Goal: Check status

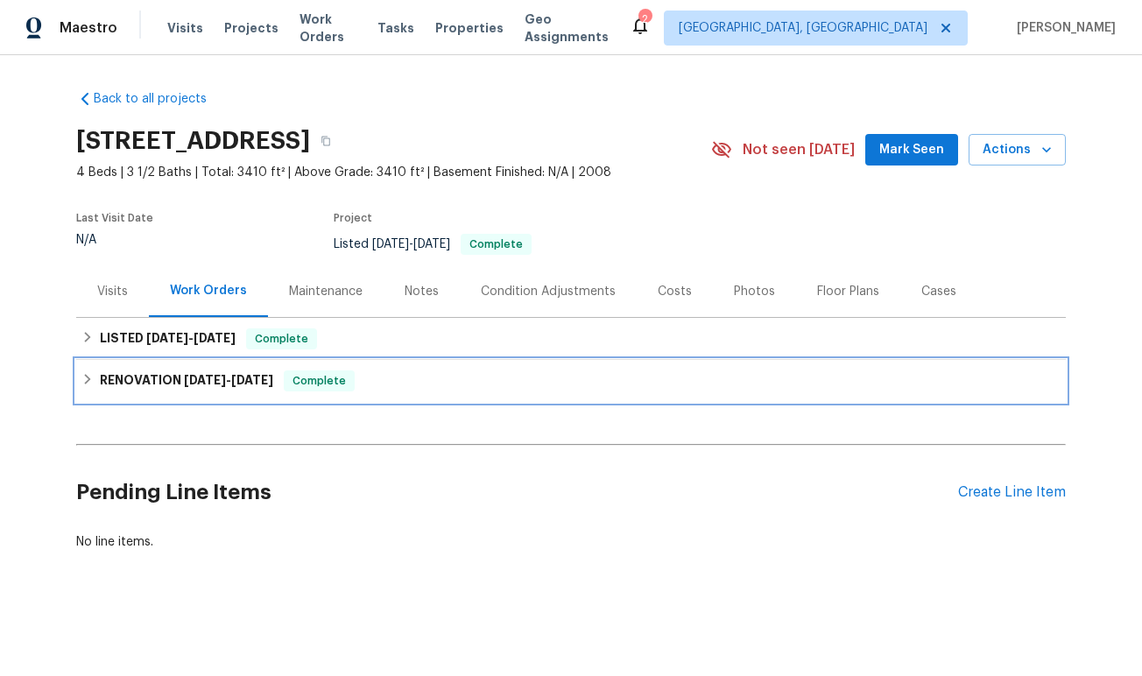
click at [155, 377] on h6 "RENOVATION [DATE] - [DATE]" at bounding box center [186, 380] width 173 height 21
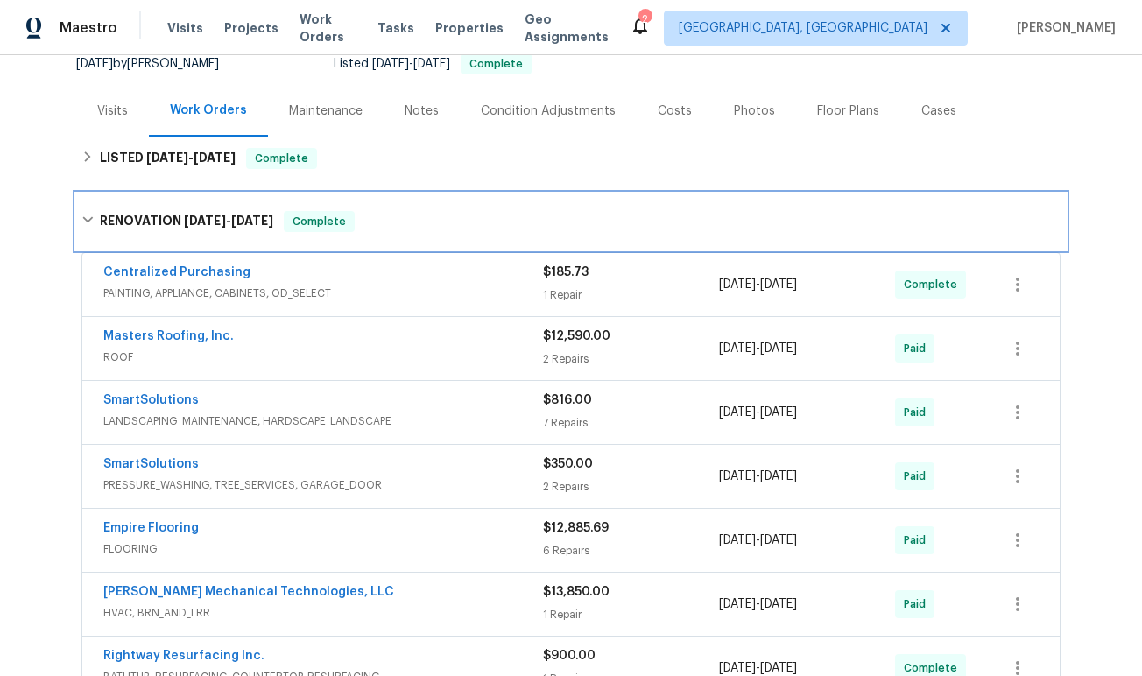
scroll to position [193, 0]
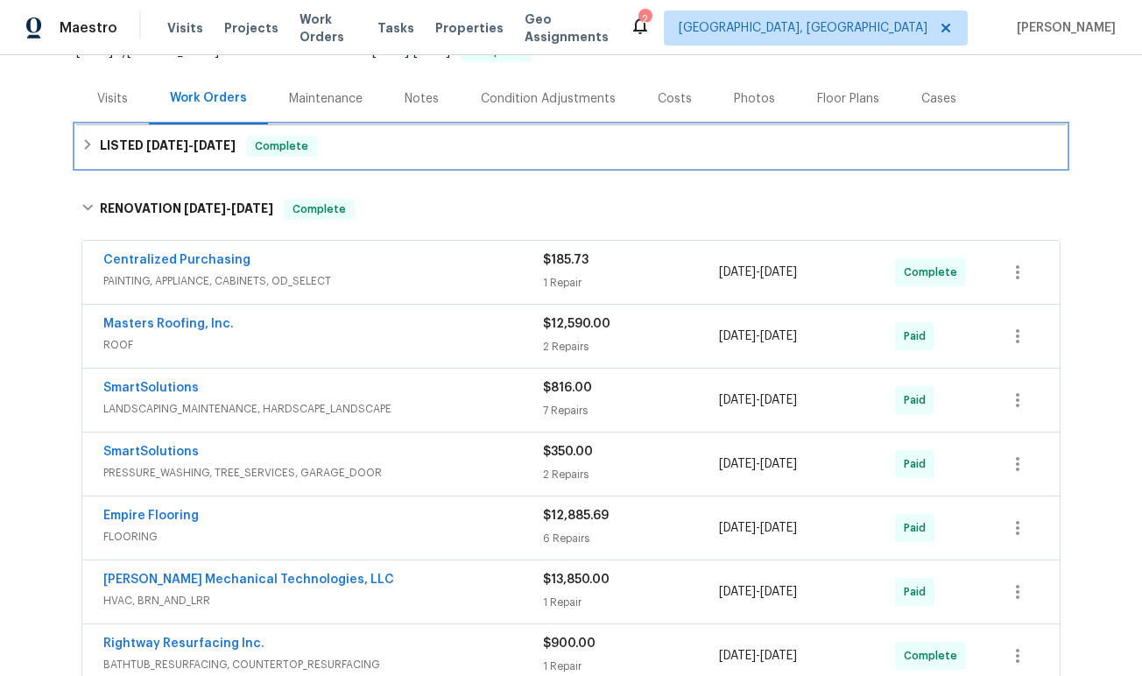
click at [203, 152] on h6 "LISTED [DATE] - [DATE]" at bounding box center [168, 146] width 136 height 21
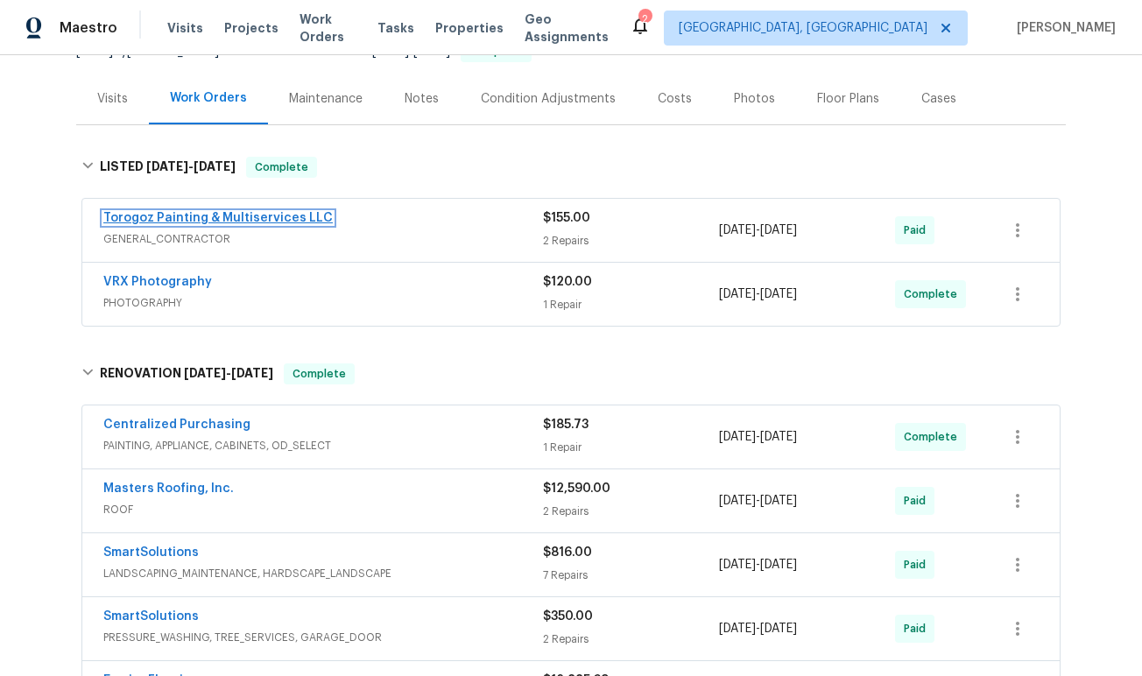
click at [189, 215] on link "Torogoz Painting & Multiservices LLC" at bounding box center [217, 218] width 229 height 12
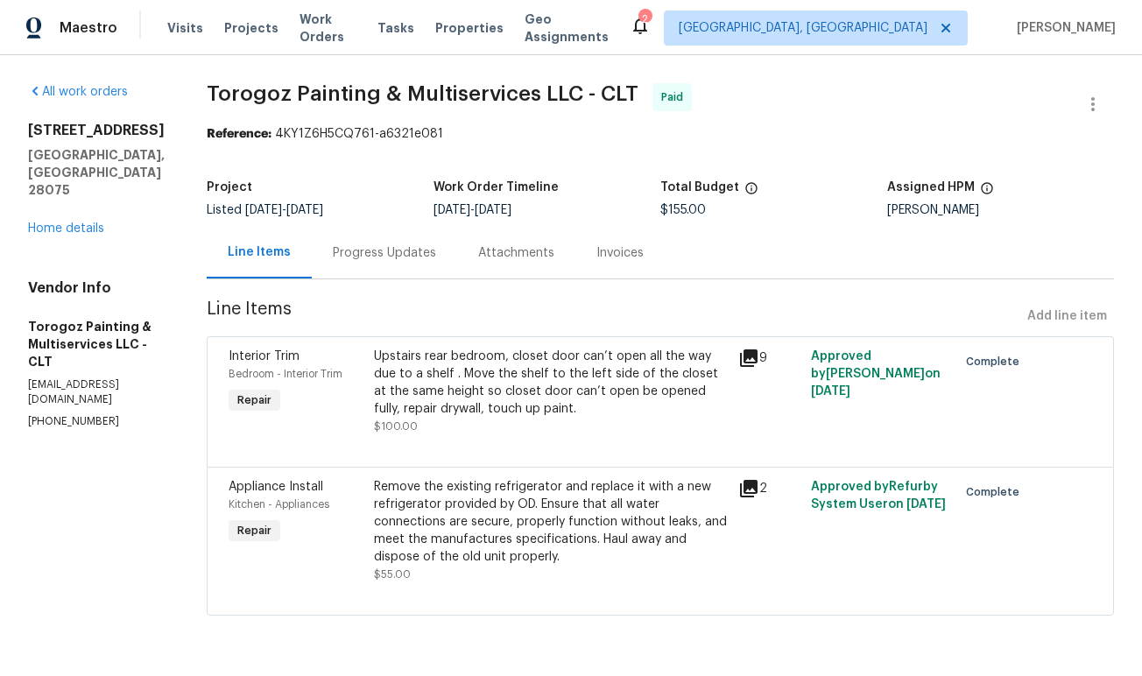
click at [436, 259] on div "Progress Updates" at bounding box center [384, 253] width 103 height 18
